Goal: Information Seeking & Learning: Learn about a topic

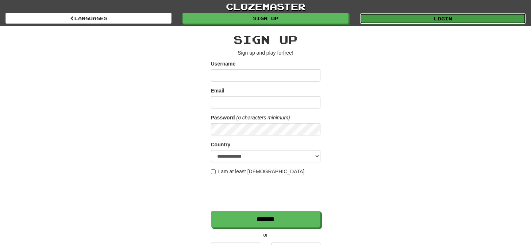
click at [380, 17] on link "Login" at bounding box center [443, 18] width 166 height 11
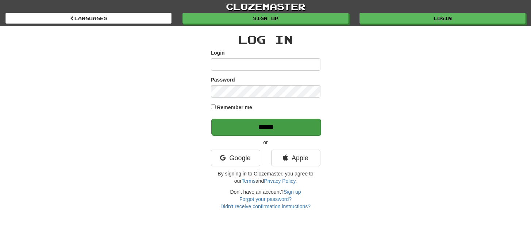
type input "*********"
click at [292, 125] on input "******" at bounding box center [265, 127] width 109 height 17
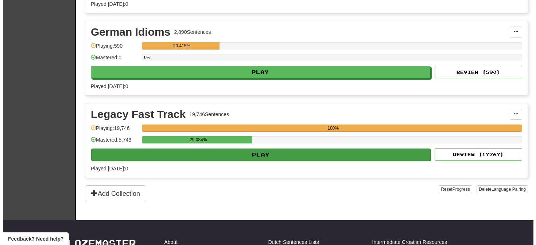
scroll to position [257, 0]
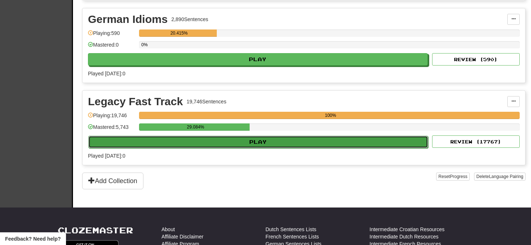
click at [265, 143] on button "Play" at bounding box center [258, 142] width 340 height 12
select select "**"
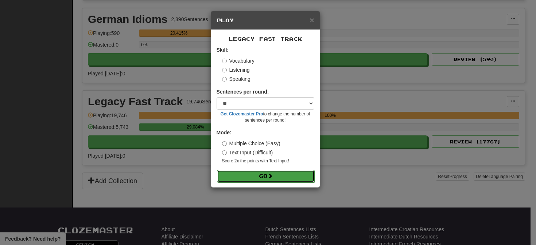
click at [273, 176] on span at bounding box center [270, 176] width 5 height 5
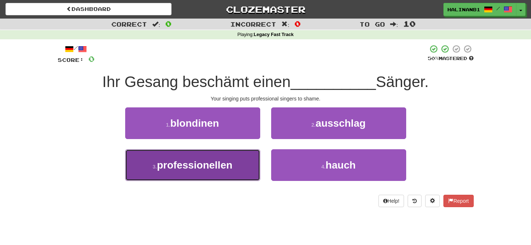
click at [247, 170] on button "3 . professionellen" at bounding box center [192, 166] width 135 height 32
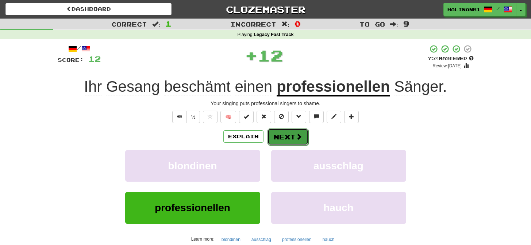
click at [300, 140] on span at bounding box center [298, 136] width 7 height 7
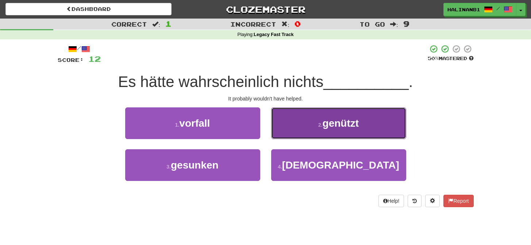
click at [299, 137] on button "2 . genützt" at bounding box center [338, 124] width 135 height 32
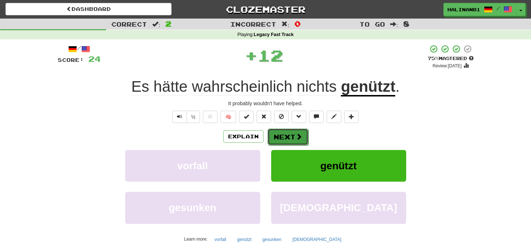
click at [295, 135] on span at bounding box center [298, 136] width 7 height 7
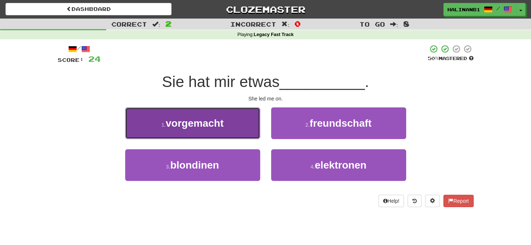
click at [246, 116] on button "1 . vorgemacht" at bounding box center [192, 124] width 135 height 32
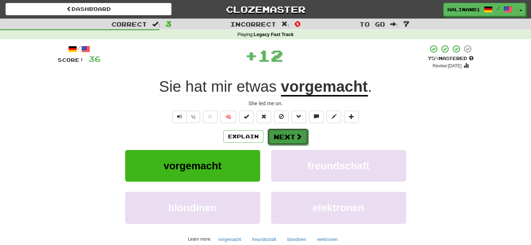
click at [273, 136] on button "Next" at bounding box center [287, 137] width 41 height 17
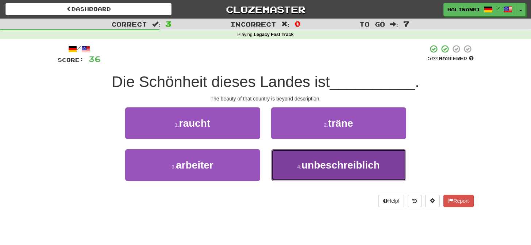
drag, startPoint x: 279, startPoint y: 166, endPoint x: 282, endPoint y: 146, distance: 20.3
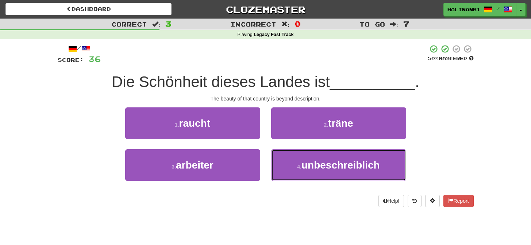
click at [279, 166] on button "4 . unbeschreiblich" at bounding box center [338, 166] width 135 height 32
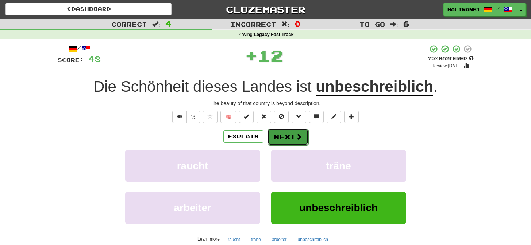
click at [283, 133] on button "Next" at bounding box center [287, 137] width 41 height 17
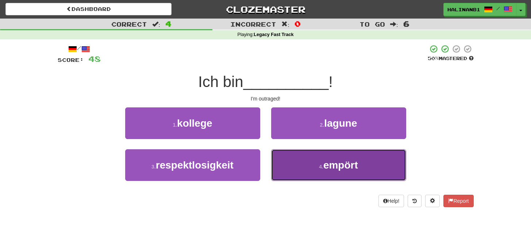
click at [280, 174] on button "4 . empört" at bounding box center [338, 166] width 135 height 32
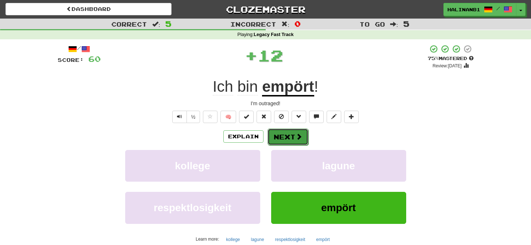
click at [281, 137] on button "Next" at bounding box center [287, 137] width 41 height 17
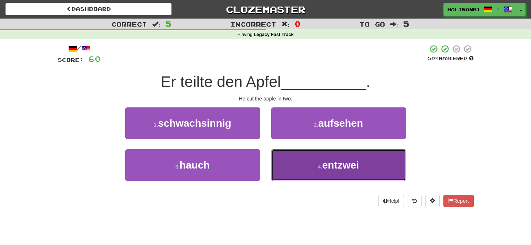
click at [282, 165] on button "4 . entzwei" at bounding box center [338, 166] width 135 height 32
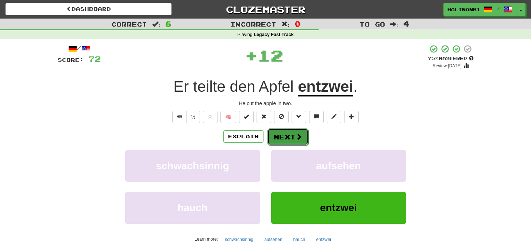
click at [283, 139] on button "Next" at bounding box center [287, 137] width 41 height 17
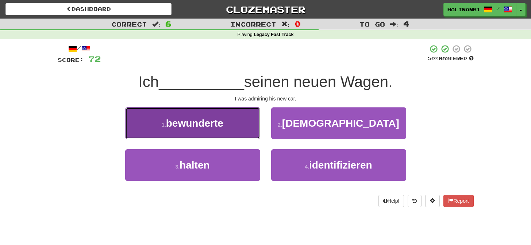
click at [236, 129] on button "1 . bewunderte" at bounding box center [192, 124] width 135 height 32
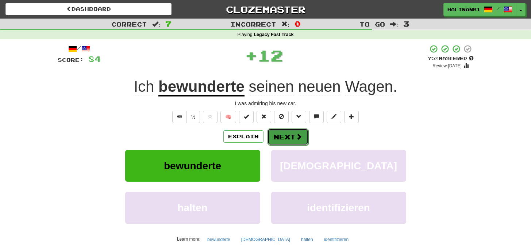
click at [282, 139] on button "Next" at bounding box center [287, 137] width 41 height 17
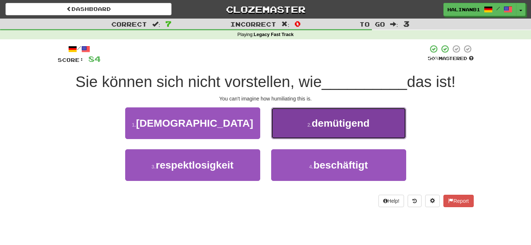
click at [283, 134] on button "2 . demütigend" at bounding box center [338, 124] width 135 height 32
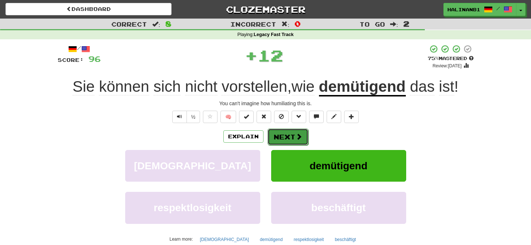
click at [283, 135] on button "Next" at bounding box center [287, 137] width 41 height 17
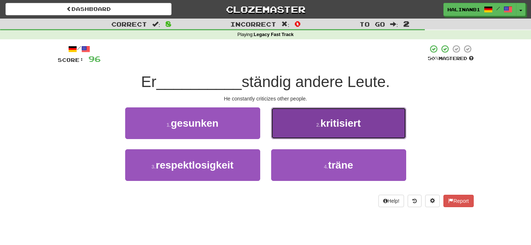
click at [283, 135] on button "2 . kritisiert" at bounding box center [338, 124] width 135 height 32
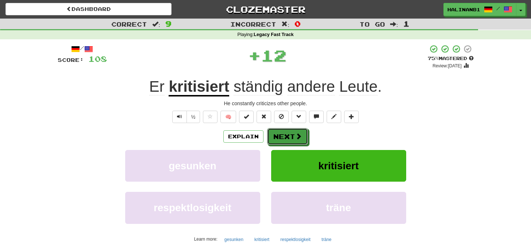
click at [283, 135] on button "Next" at bounding box center [287, 136] width 41 height 17
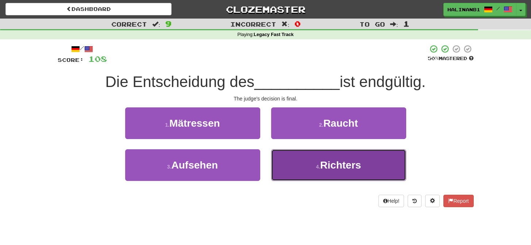
click at [275, 166] on button "4 . Richters" at bounding box center [338, 166] width 135 height 32
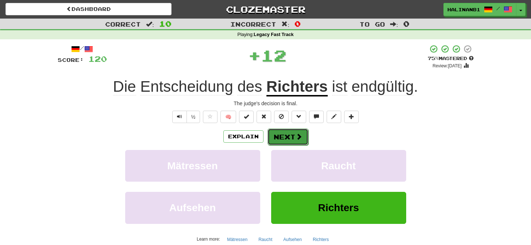
click at [283, 136] on button "Next" at bounding box center [287, 137] width 41 height 17
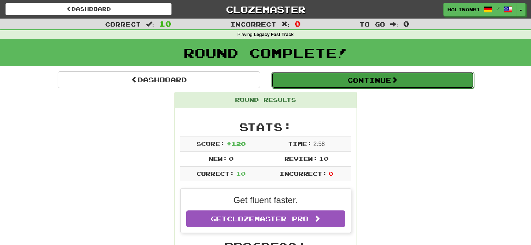
click at [303, 84] on button "Continue" at bounding box center [372, 80] width 202 height 17
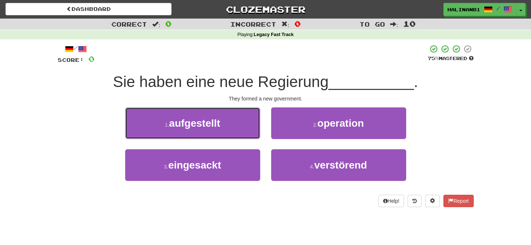
click at [242, 128] on button "1 . aufgestellt" at bounding box center [192, 124] width 135 height 32
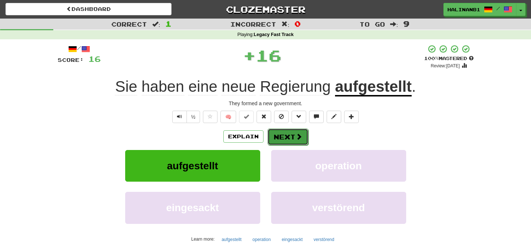
click at [292, 132] on button "Next" at bounding box center [287, 137] width 41 height 17
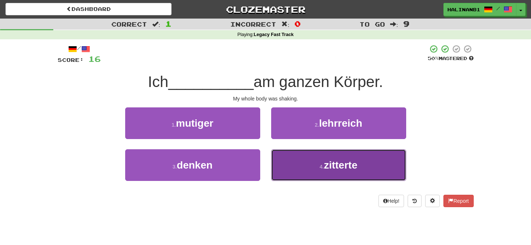
click at [293, 155] on button "4 . zitterte" at bounding box center [338, 166] width 135 height 32
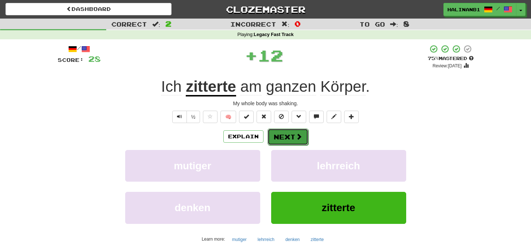
click at [292, 132] on button "Next" at bounding box center [287, 137] width 41 height 17
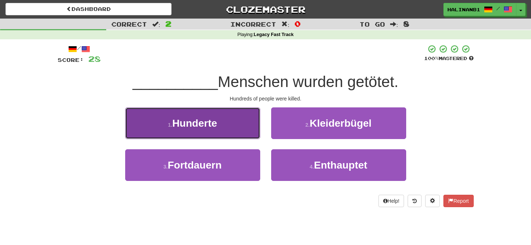
click at [253, 126] on button "1 . Hunderte" at bounding box center [192, 124] width 135 height 32
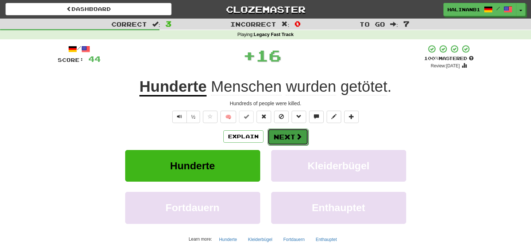
click at [291, 138] on button "Next" at bounding box center [287, 137] width 41 height 17
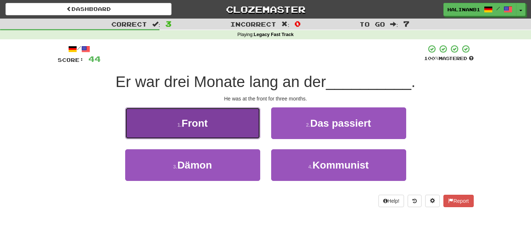
click at [252, 129] on button "1 . Front" at bounding box center [192, 124] width 135 height 32
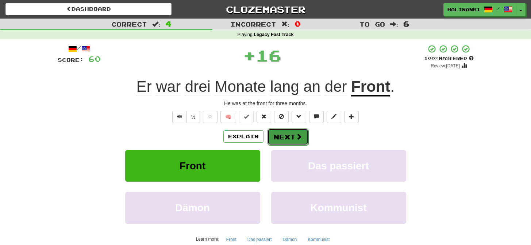
click at [280, 135] on button "Next" at bounding box center [287, 137] width 41 height 17
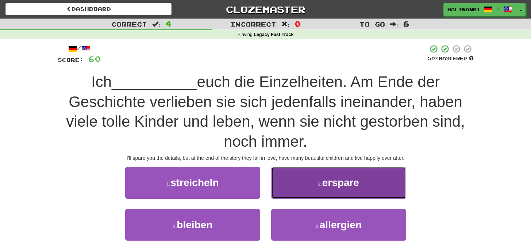
click at [287, 188] on button "2 . erspare" at bounding box center [338, 183] width 135 height 32
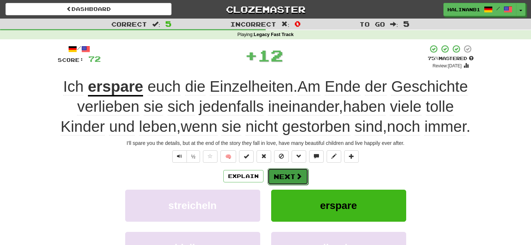
click at [290, 185] on button "Next" at bounding box center [287, 177] width 41 height 17
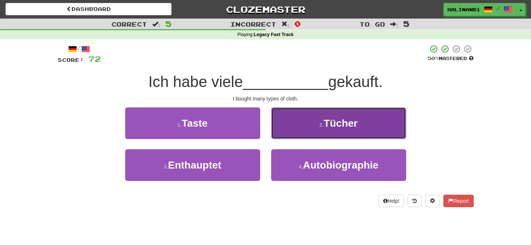
click at [281, 125] on button "2 . Tücher" at bounding box center [338, 124] width 135 height 32
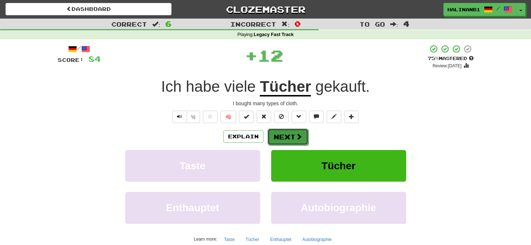
click at [278, 136] on button "Next" at bounding box center [287, 137] width 41 height 17
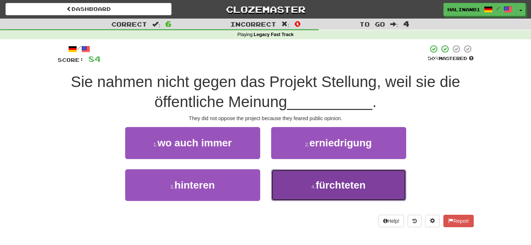
click at [281, 192] on button "4 . fürchteten" at bounding box center [338, 186] width 135 height 32
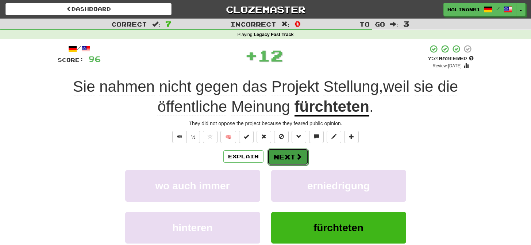
click at [285, 152] on button "Next" at bounding box center [287, 157] width 41 height 17
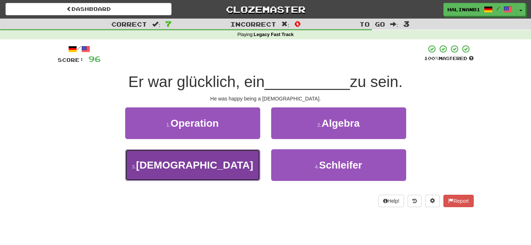
click at [233, 171] on button "3 . Jude" at bounding box center [192, 166] width 135 height 32
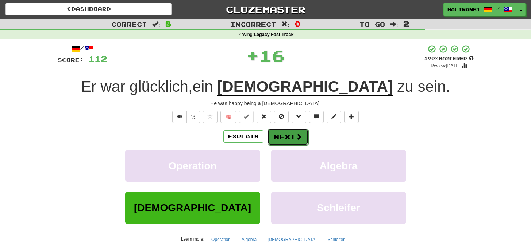
click at [286, 132] on button "Next" at bounding box center [287, 137] width 41 height 17
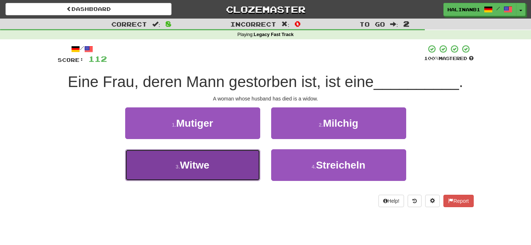
click at [252, 159] on button "3 . Witwe" at bounding box center [192, 166] width 135 height 32
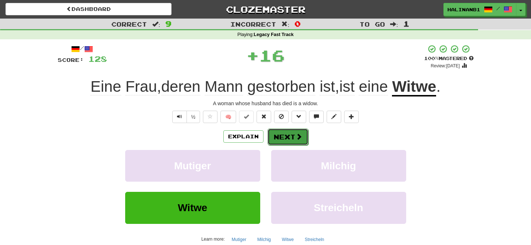
click at [274, 141] on button "Next" at bounding box center [287, 137] width 41 height 17
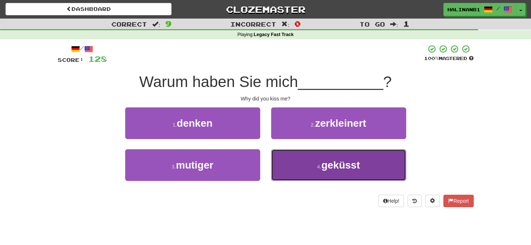
click at [275, 157] on button "4 . geküsst" at bounding box center [338, 166] width 135 height 32
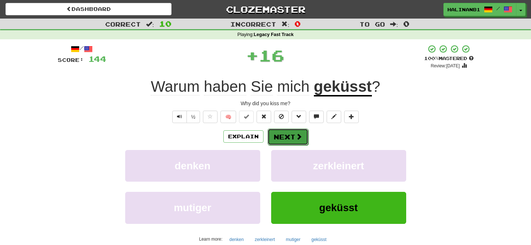
click at [282, 133] on button "Next" at bounding box center [287, 137] width 41 height 17
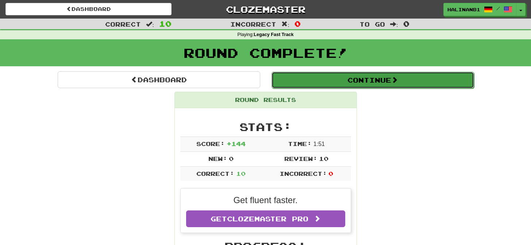
click at [289, 85] on button "Continue" at bounding box center [372, 80] width 202 height 17
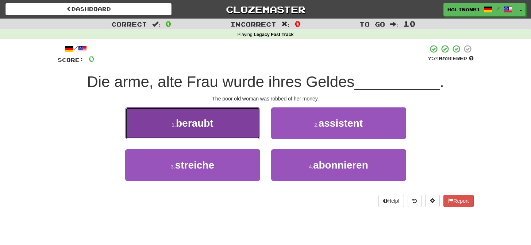
click at [249, 128] on button "1 . beraubt" at bounding box center [192, 124] width 135 height 32
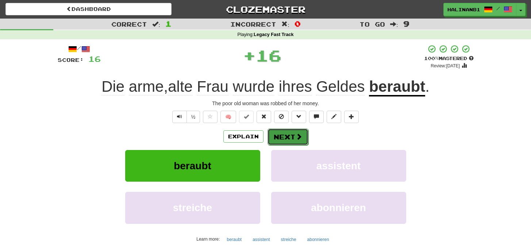
click at [280, 135] on button "Next" at bounding box center [287, 137] width 41 height 17
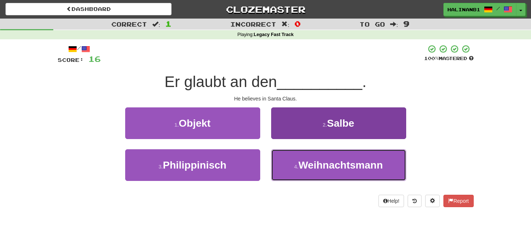
click at [283, 168] on button "4 . Weihnachtsmann" at bounding box center [338, 166] width 135 height 32
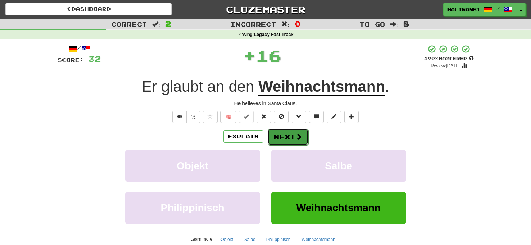
click at [285, 138] on button "Next" at bounding box center [287, 137] width 41 height 17
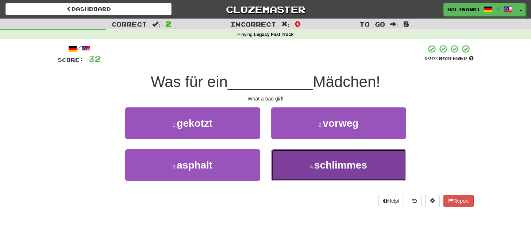
drag, startPoint x: 281, startPoint y: 170, endPoint x: 283, endPoint y: 158, distance: 11.8
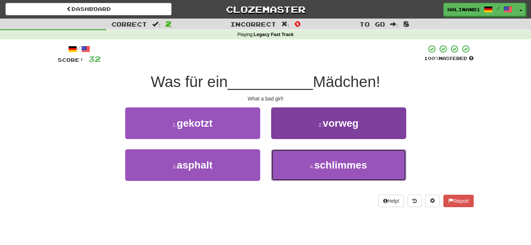
click at [281, 170] on button "4 . schlimmes" at bounding box center [338, 166] width 135 height 32
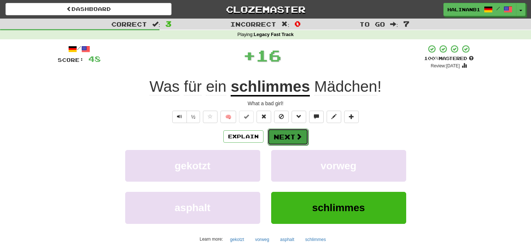
click at [284, 137] on button "Next" at bounding box center [287, 137] width 41 height 17
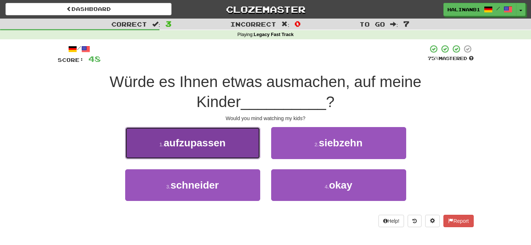
click at [249, 146] on button "1 . aufzupassen" at bounding box center [192, 143] width 135 height 32
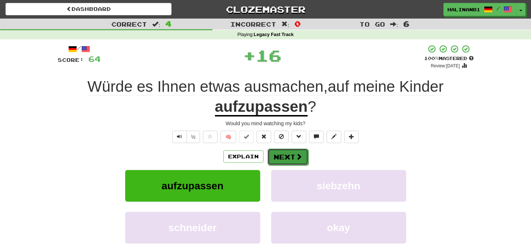
click at [294, 159] on button "Next" at bounding box center [287, 157] width 41 height 17
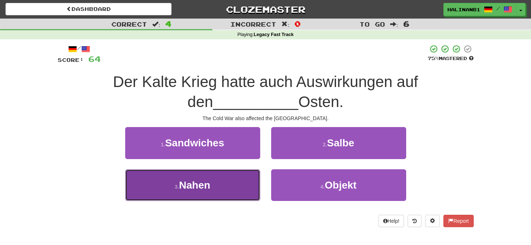
click at [241, 186] on button "3 . Nahen" at bounding box center [192, 186] width 135 height 32
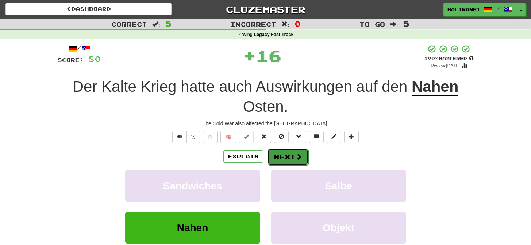
click at [303, 158] on button "Next" at bounding box center [287, 157] width 41 height 17
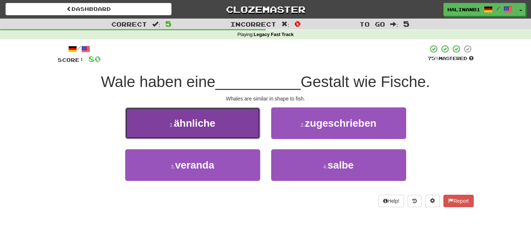
click at [257, 138] on button "1 . ähnliche" at bounding box center [192, 124] width 135 height 32
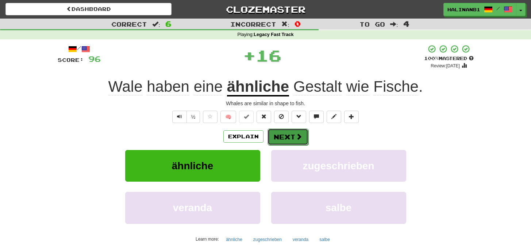
click at [286, 138] on button "Next" at bounding box center [287, 137] width 41 height 17
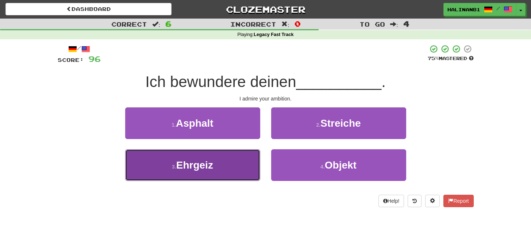
click at [222, 167] on button "3 . Ehrgeiz" at bounding box center [192, 166] width 135 height 32
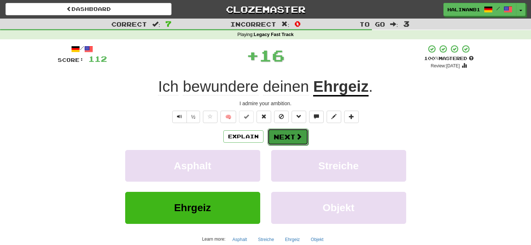
click at [275, 138] on button "Next" at bounding box center [287, 137] width 41 height 17
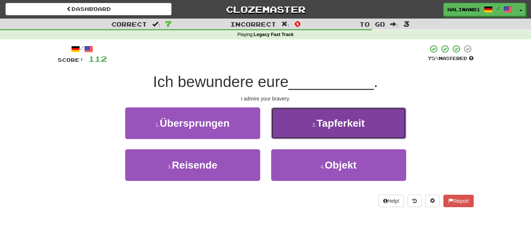
click at [280, 130] on button "2 . Tapferkeit" at bounding box center [338, 124] width 135 height 32
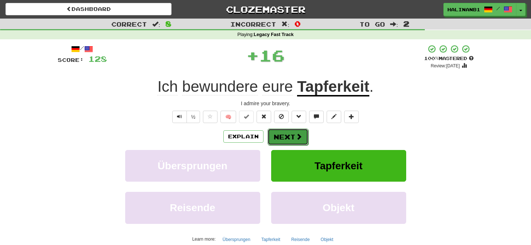
click at [280, 133] on button "Next" at bounding box center [287, 137] width 41 height 17
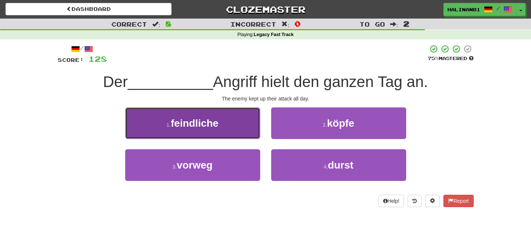
click at [245, 129] on button "1 . feindliche" at bounding box center [192, 124] width 135 height 32
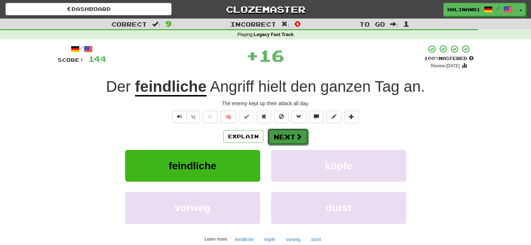
click at [289, 140] on button "Next" at bounding box center [287, 137] width 41 height 17
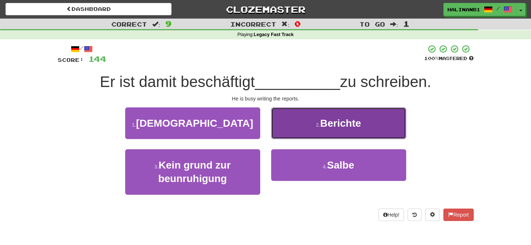
click at [290, 130] on button "2 . Berichte" at bounding box center [338, 124] width 135 height 32
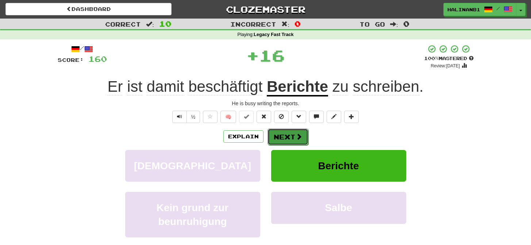
click at [287, 137] on button "Next" at bounding box center [287, 137] width 41 height 17
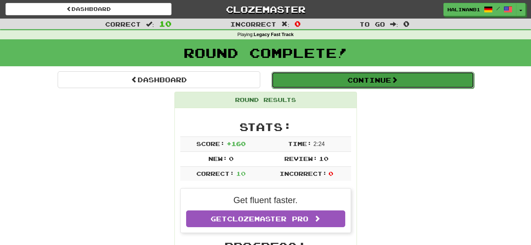
click at [292, 77] on button "Continue" at bounding box center [372, 80] width 202 height 17
